Goal: Transaction & Acquisition: Download file/media

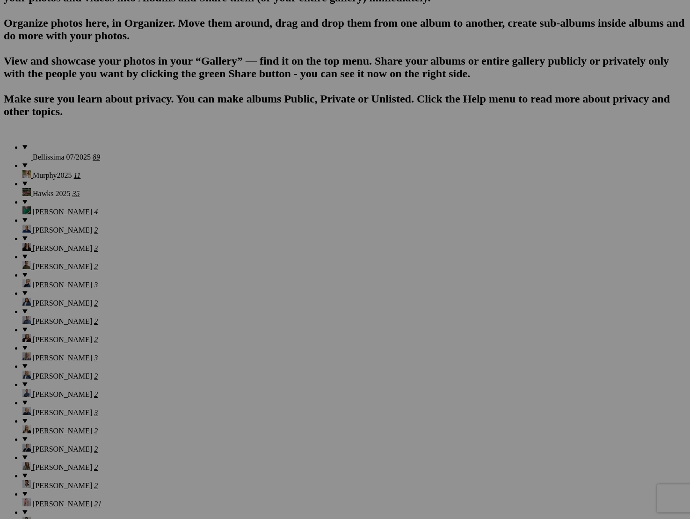
scroll to position [627, 0]
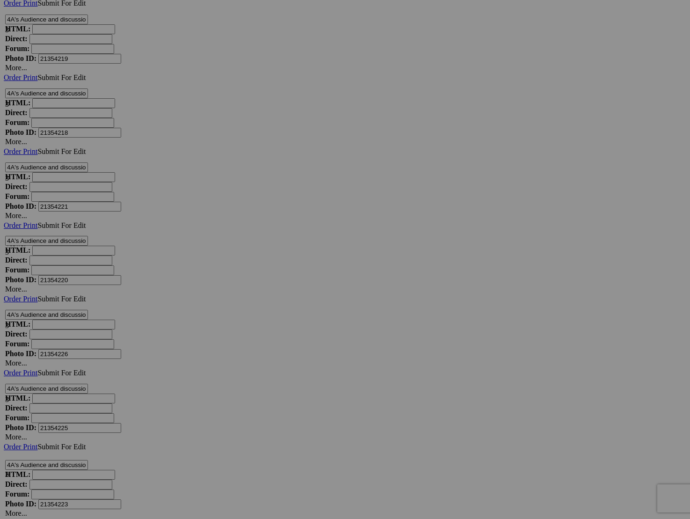
scroll to position [11264, 0]
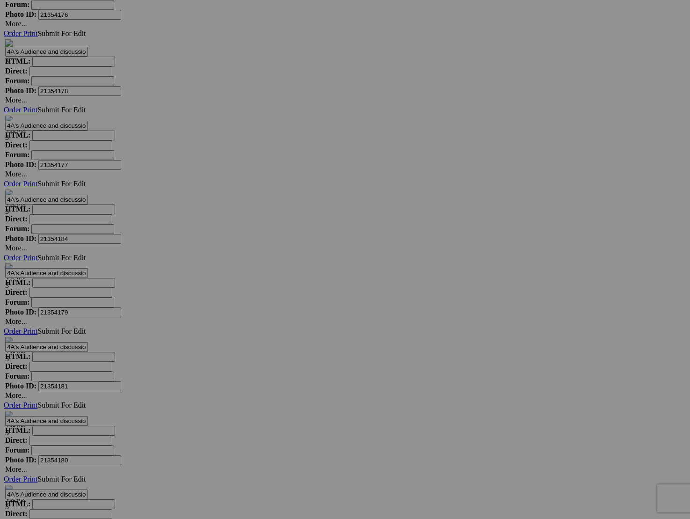
scroll to position [8190, 0]
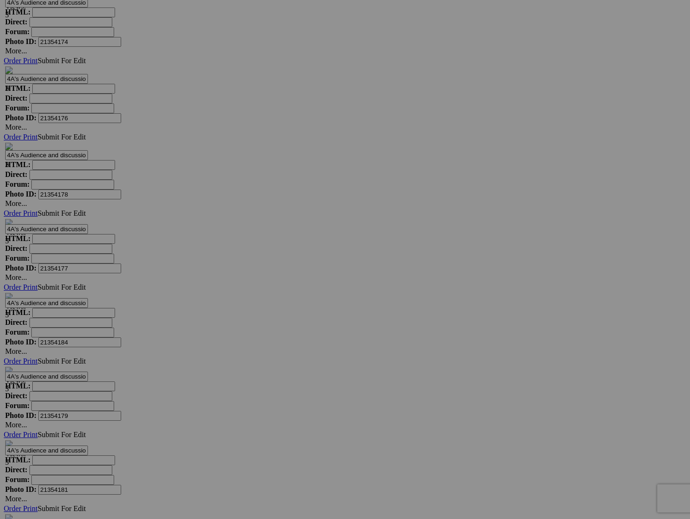
scroll to position [8066, 0]
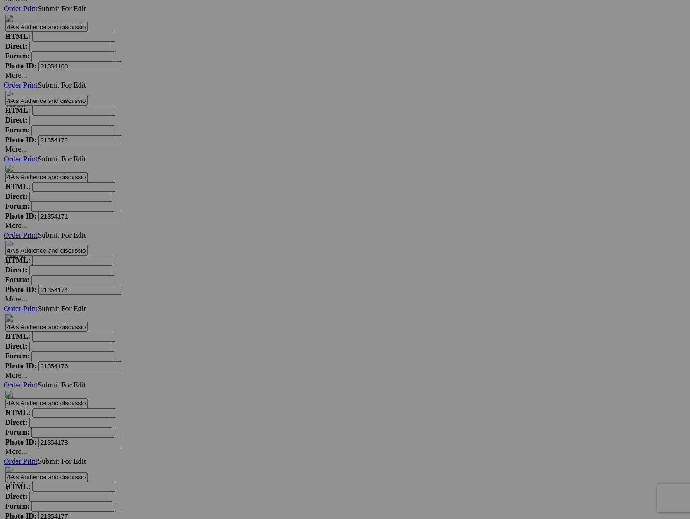
scroll to position [7833, 0]
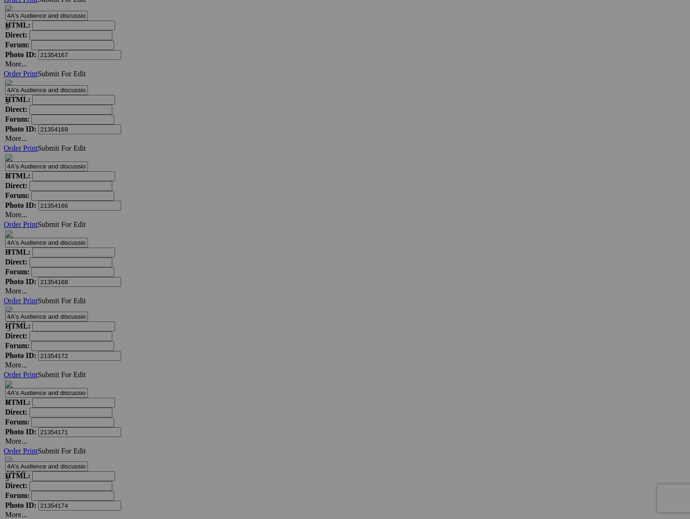
scroll to position [7613, 0]
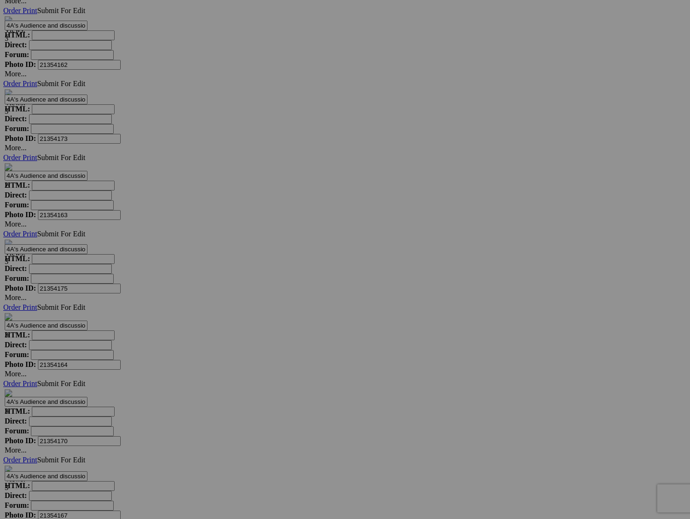
scroll to position [7169, 0]
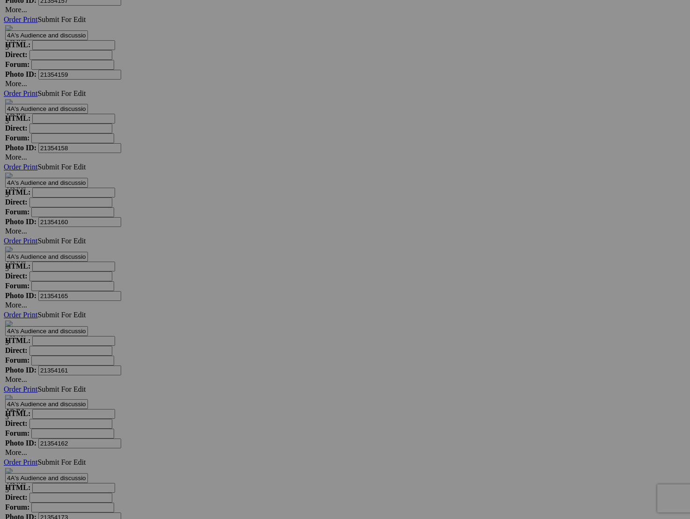
scroll to position [6790, 0]
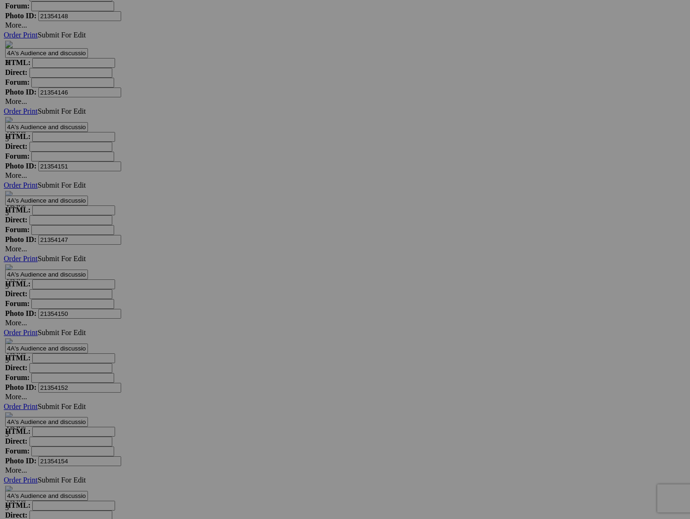
scroll to position [6017, 0]
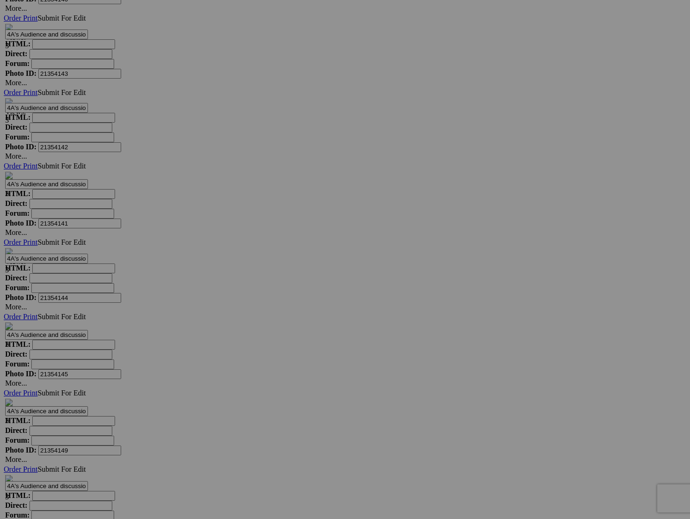
scroll to position [5515, 0]
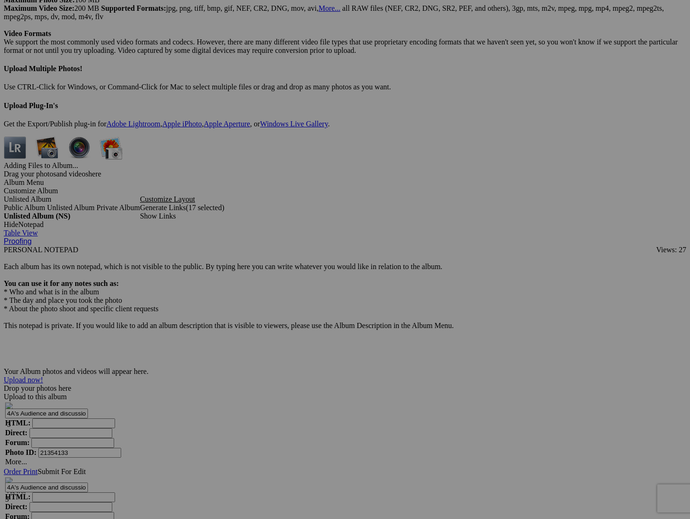
scroll to position [4226, 0]
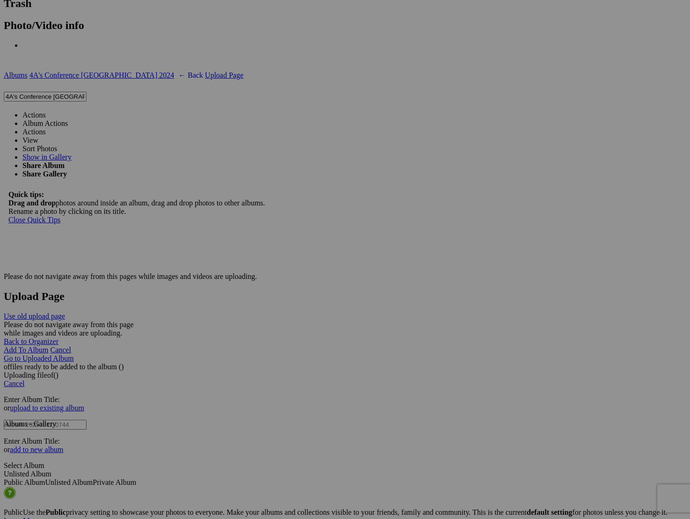
scroll to position [3183, 0]
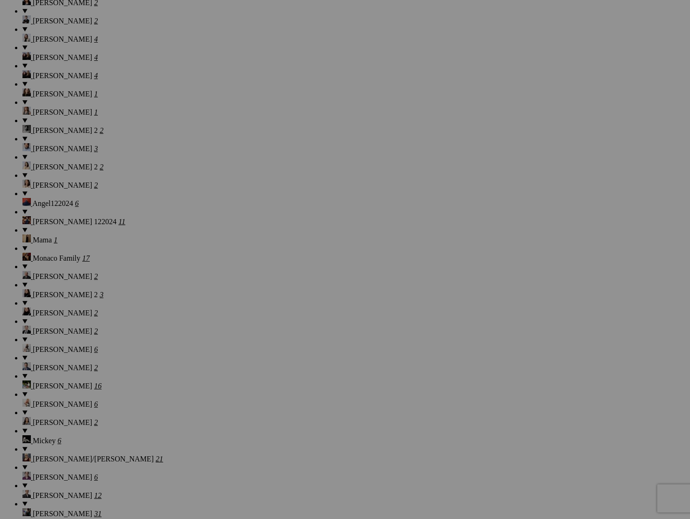
scroll to position [1837, 0]
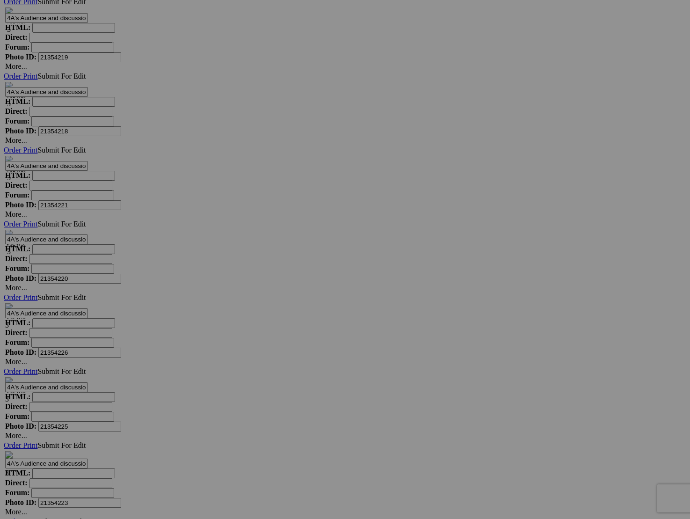
scroll to position [11264, 0]
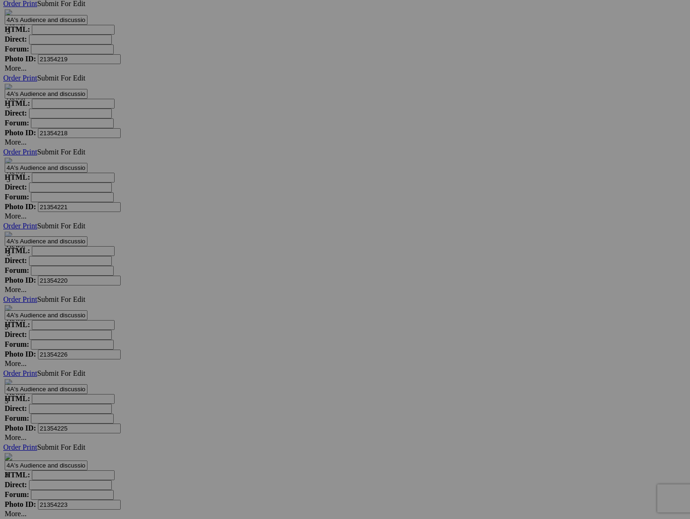
scroll to position [11264, 0]
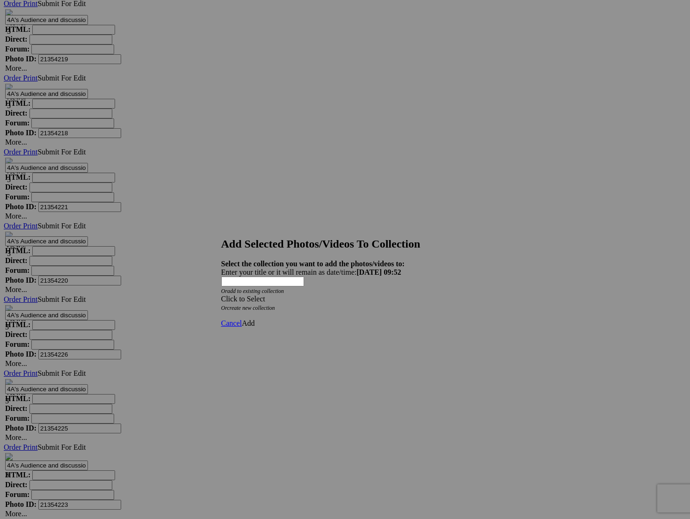
click at [392, 295] on div "Click to Select" at bounding box center [345, 299] width 248 height 8
click at [451, 295] on div "Click to Select Or create new collection" at bounding box center [345, 303] width 248 height 17
click at [272, 304] on link "create new collection" at bounding box center [251, 307] width 48 height 7
drag, startPoint x: 388, startPoint y: 265, endPoint x: 256, endPoint y: 265, distance: 131.9
click at [249, 268] on div "Enter your title or it will remain as date/time: [DATE] 09:52" at bounding box center [345, 272] width 248 height 8
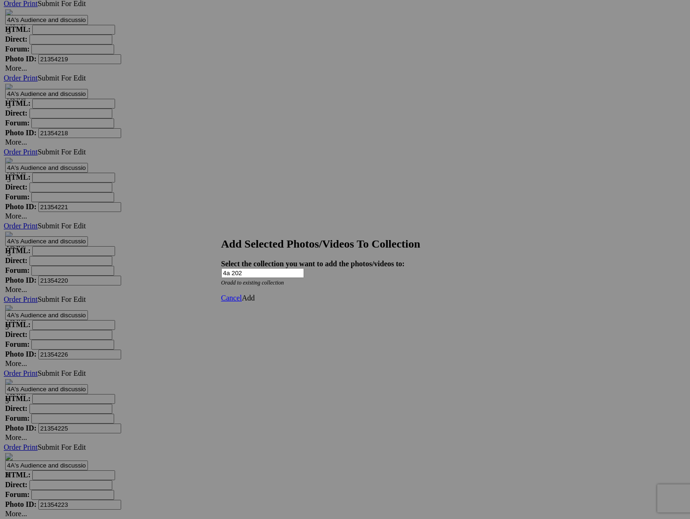
type input "4a 2024"
click at [255, 302] on link "Add" at bounding box center [248, 298] width 13 height 8
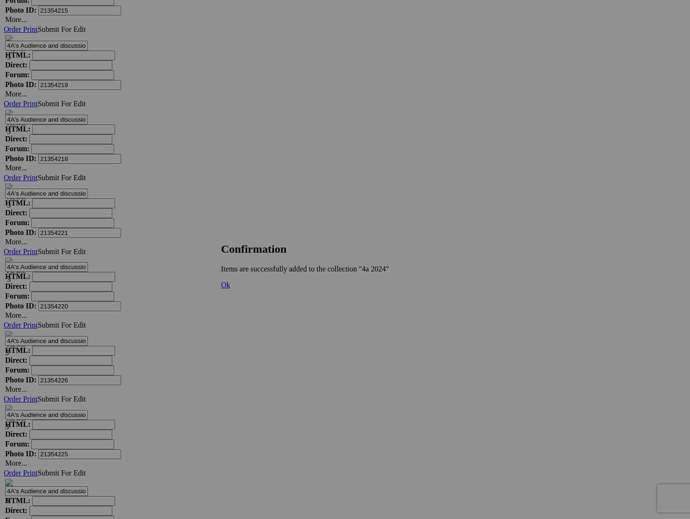
click at [231, 289] on span "Ok" at bounding box center [225, 285] width 9 height 8
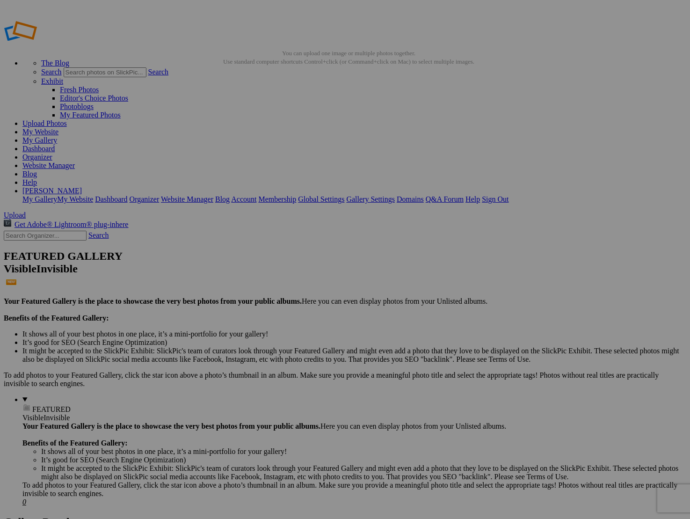
scroll to position [0, 0]
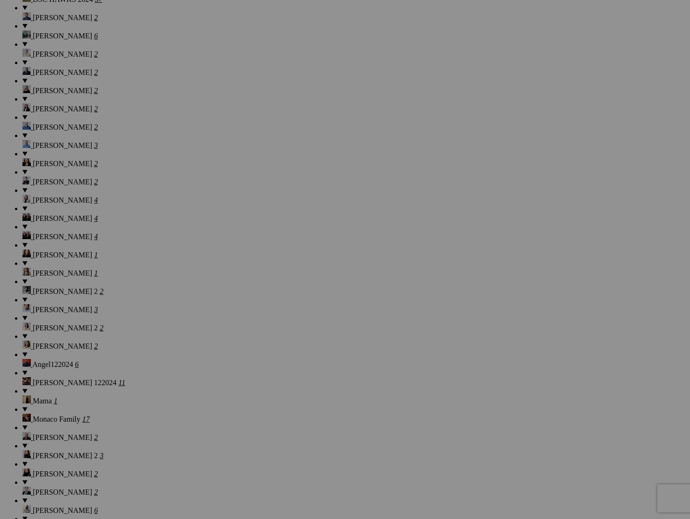
scroll to position [1601, 0]
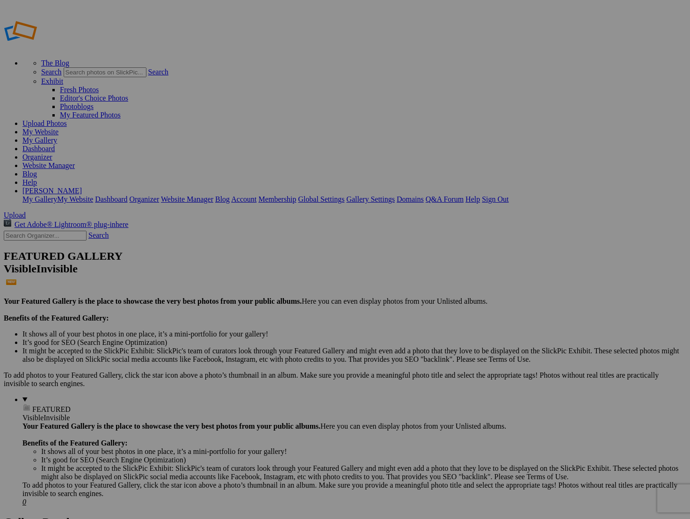
scroll to position [11, 0]
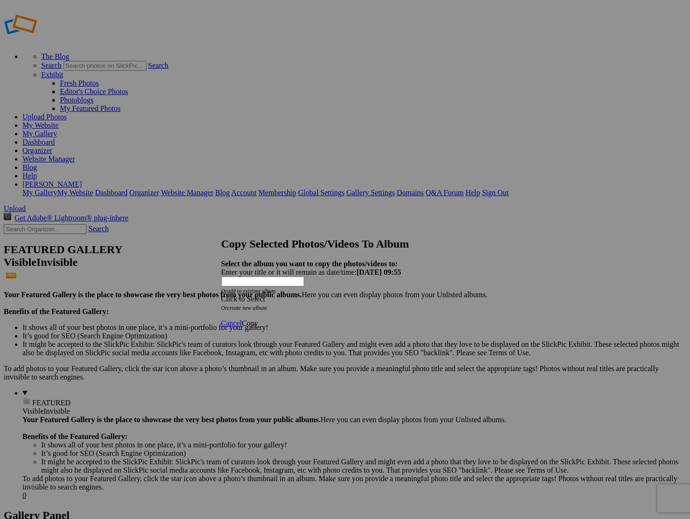
click at [242, 319] on span "Cancel" at bounding box center [231, 323] width 21 height 8
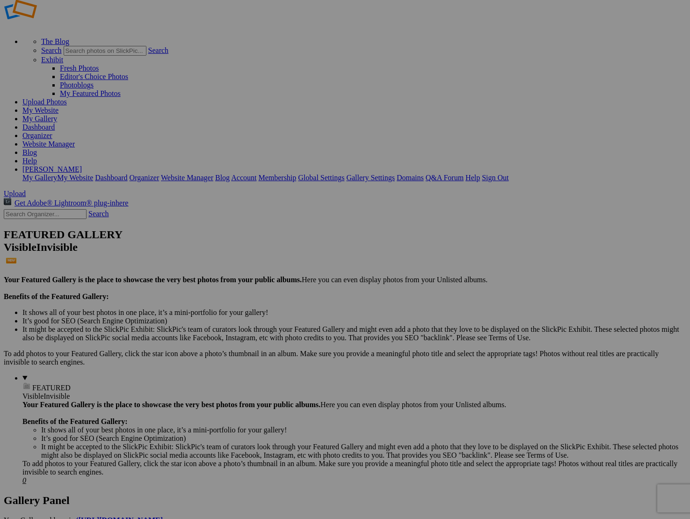
scroll to position [22, 0]
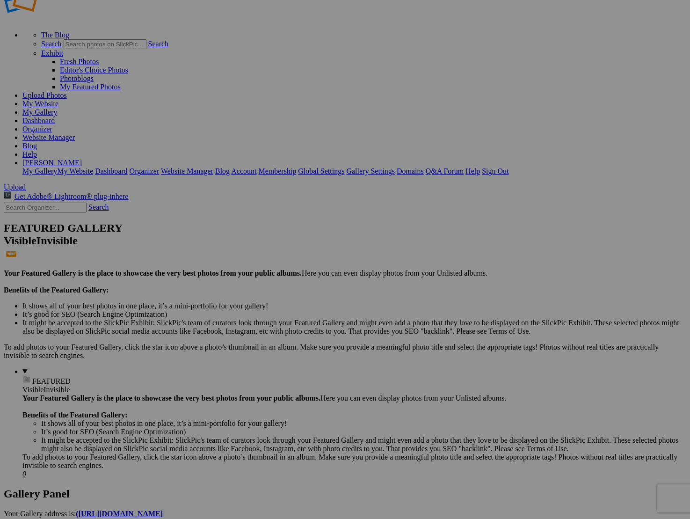
scroll to position [29, 0]
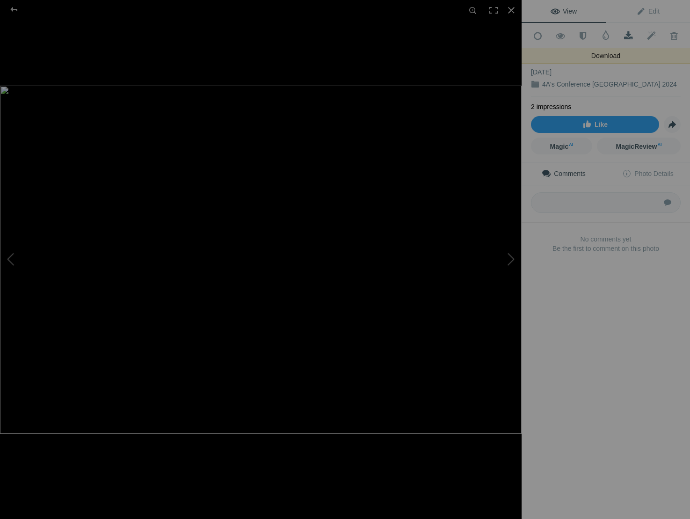
click at [628, 33] on span at bounding box center [628, 35] width 23 height 9
click at [512, 260] on button at bounding box center [486, 259] width 70 height 187
click at [630, 32] on span at bounding box center [628, 35] width 23 height 9
click at [507, 258] on button at bounding box center [486, 259] width 70 height 187
click at [627, 32] on span at bounding box center [628, 35] width 23 height 9
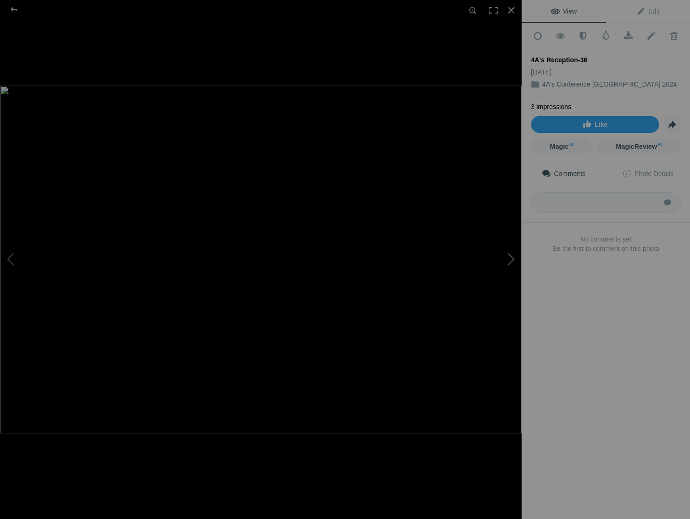
click at [509, 259] on button at bounding box center [486, 259] width 70 height 187
click at [628, 32] on span at bounding box center [628, 35] width 23 height 9
click at [506, 257] on button at bounding box center [486, 259] width 70 height 187
click at [629, 35] on span at bounding box center [628, 35] width 23 height 9
click at [560, 144] on span "Magic AI" at bounding box center [561, 146] width 23 height 7
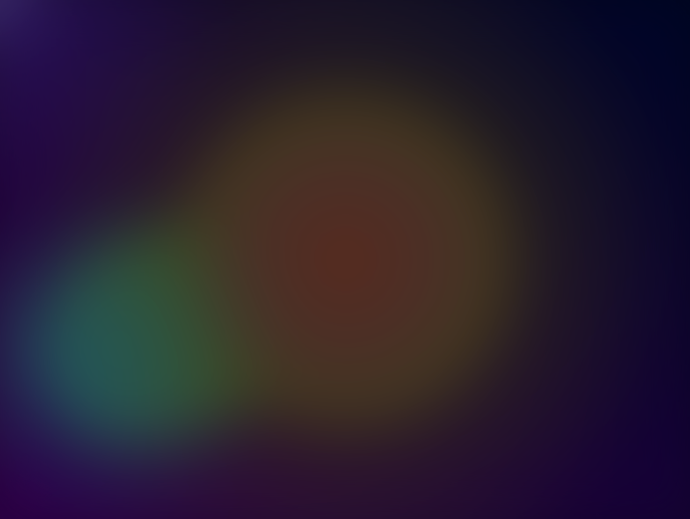
scroll to position [0, 0]
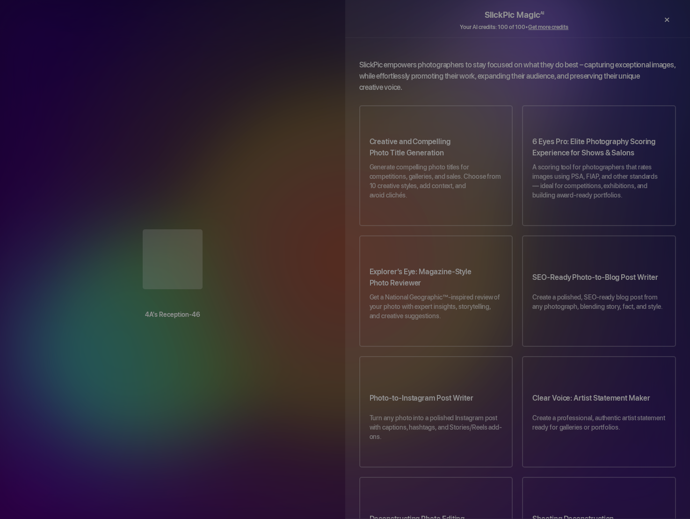
click at [665, 18] on div "×" at bounding box center [666, 19] width 28 height 19
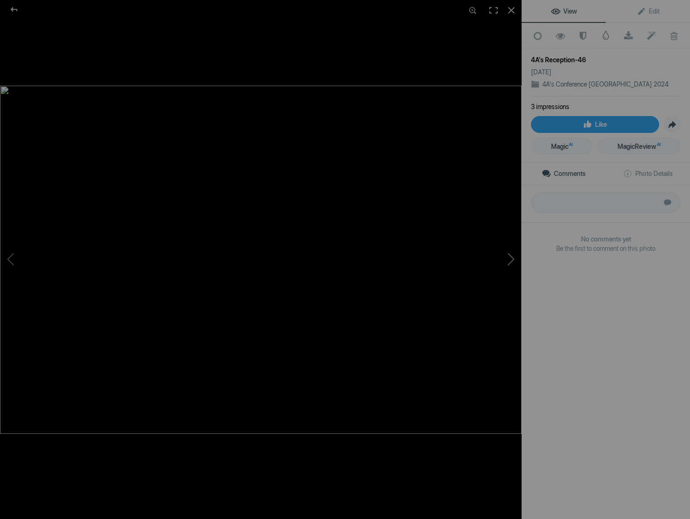
click at [506, 262] on button at bounding box center [486, 259] width 70 height 187
click at [627, 35] on span at bounding box center [628, 35] width 23 height 9
click at [508, 268] on button at bounding box center [486, 259] width 70 height 187
click at [632, 36] on span at bounding box center [628, 35] width 23 height 9
click at [504, 260] on button at bounding box center [486, 259] width 70 height 187
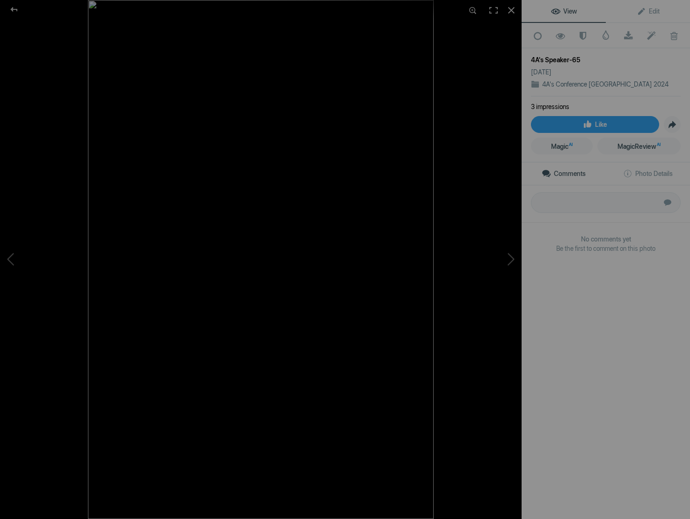
scroll to position [0, 0]
click at [628, 34] on span at bounding box center [628, 35] width 23 height 9
click at [514, 260] on button at bounding box center [486, 259] width 70 height 187
click at [632, 32] on span at bounding box center [628, 35] width 23 height 9
click at [511, 259] on button at bounding box center [486, 259] width 70 height 187
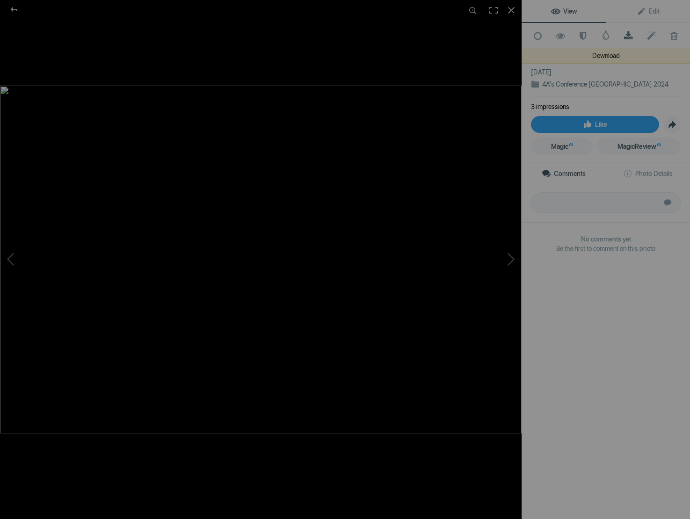
click at [627, 34] on span at bounding box center [628, 35] width 23 height 9
click at [506, 241] on button at bounding box center [486, 259] width 70 height 187
click at [629, 35] on span at bounding box center [628, 35] width 23 height 9
click at [510, 257] on button at bounding box center [486, 259] width 70 height 187
click at [631, 35] on span at bounding box center [628, 35] width 23 height 9
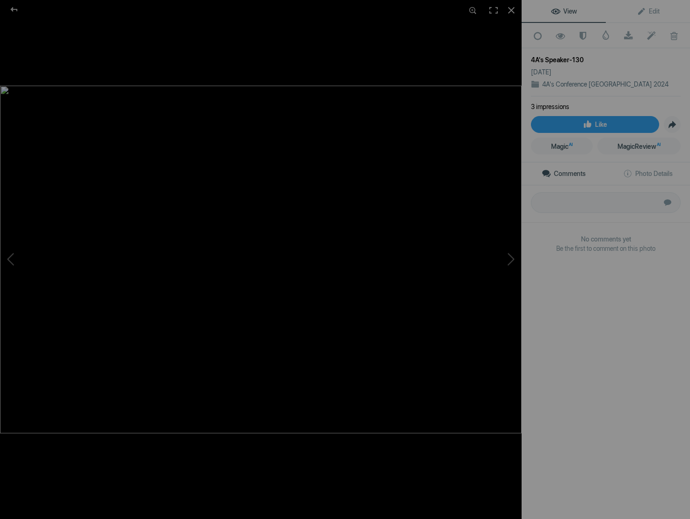
scroll to position [9, 0]
click at [507, 259] on button at bounding box center [486, 259] width 70 height 187
click at [627, 33] on span at bounding box center [628, 35] width 23 height 9
click at [510, 257] on button at bounding box center [486, 259] width 70 height 187
click at [624, 35] on span at bounding box center [628, 35] width 23 height 9
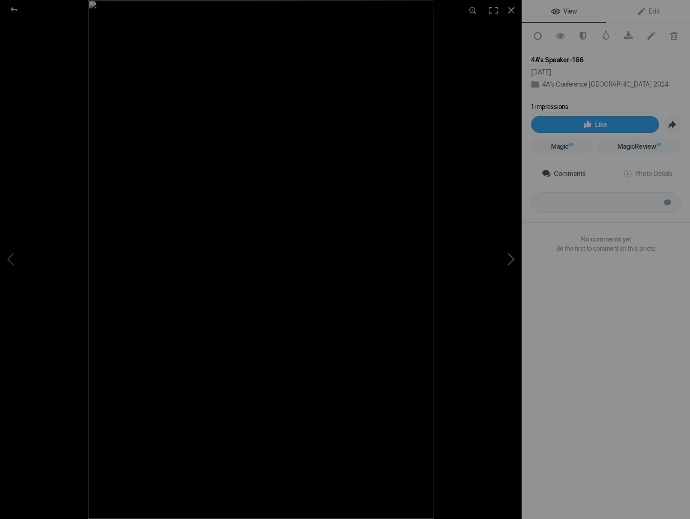
click at [506, 258] on button at bounding box center [486, 259] width 70 height 187
click at [630, 33] on span at bounding box center [628, 35] width 23 height 9
click at [508, 257] on button at bounding box center [486, 259] width 70 height 187
click at [627, 34] on span at bounding box center [628, 35] width 23 height 9
click at [501, 256] on button at bounding box center [486, 259] width 70 height 187
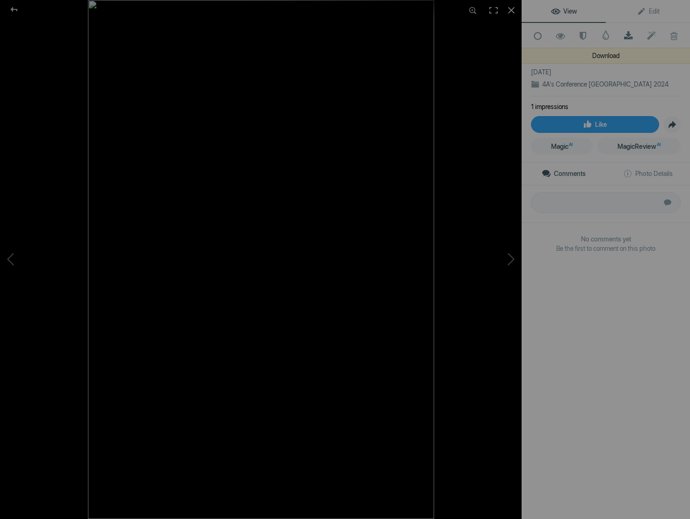
click at [628, 31] on span at bounding box center [628, 35] width 23 height 9
click at [504, 261] on button at bounding box center [486, 259] width 70 height 187
click at [513, 8] on div at bounding box center [511, 10] width 21 height 21
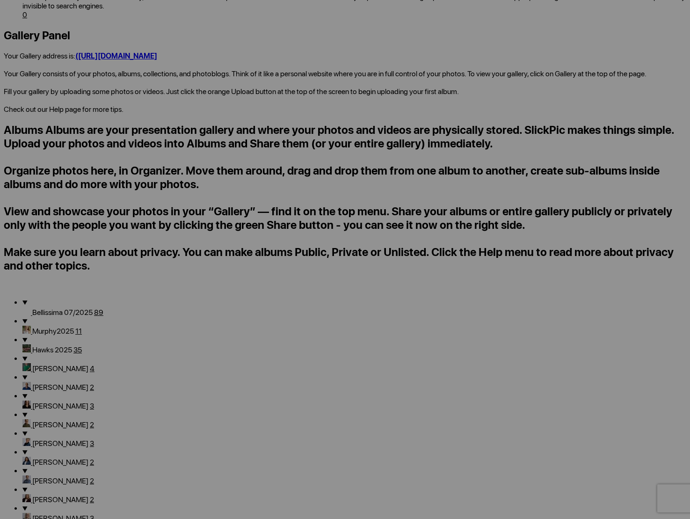
scroll to position [565, 0]
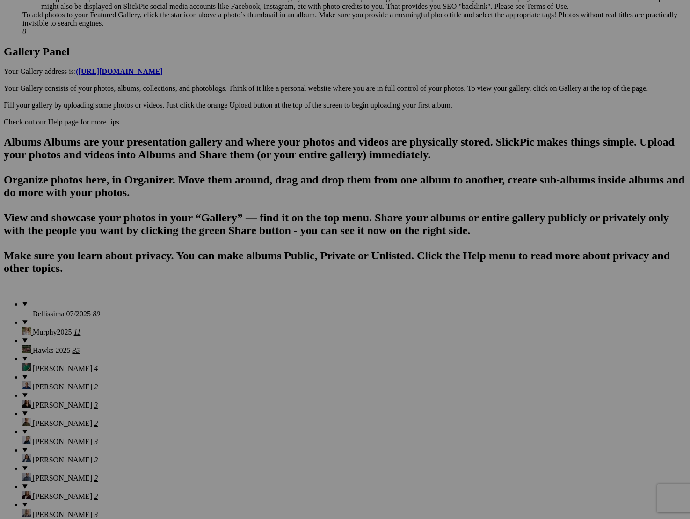
scroll to position [470, 0]
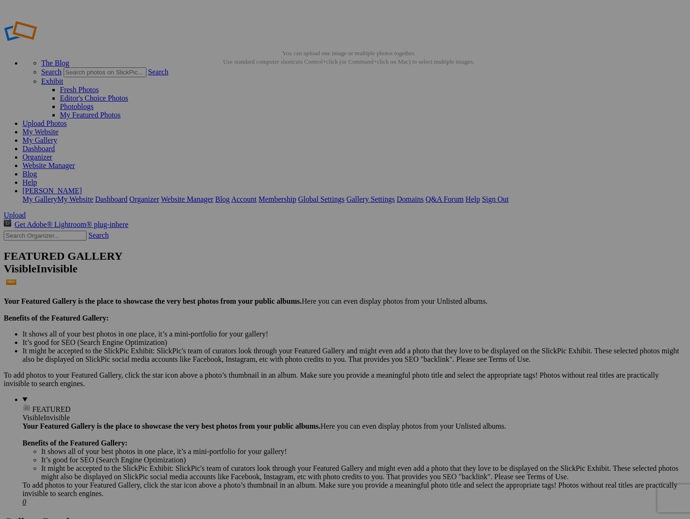
scroll to position [0, 0]
